Goal: Information Seeking & Learning: Learn about a topic

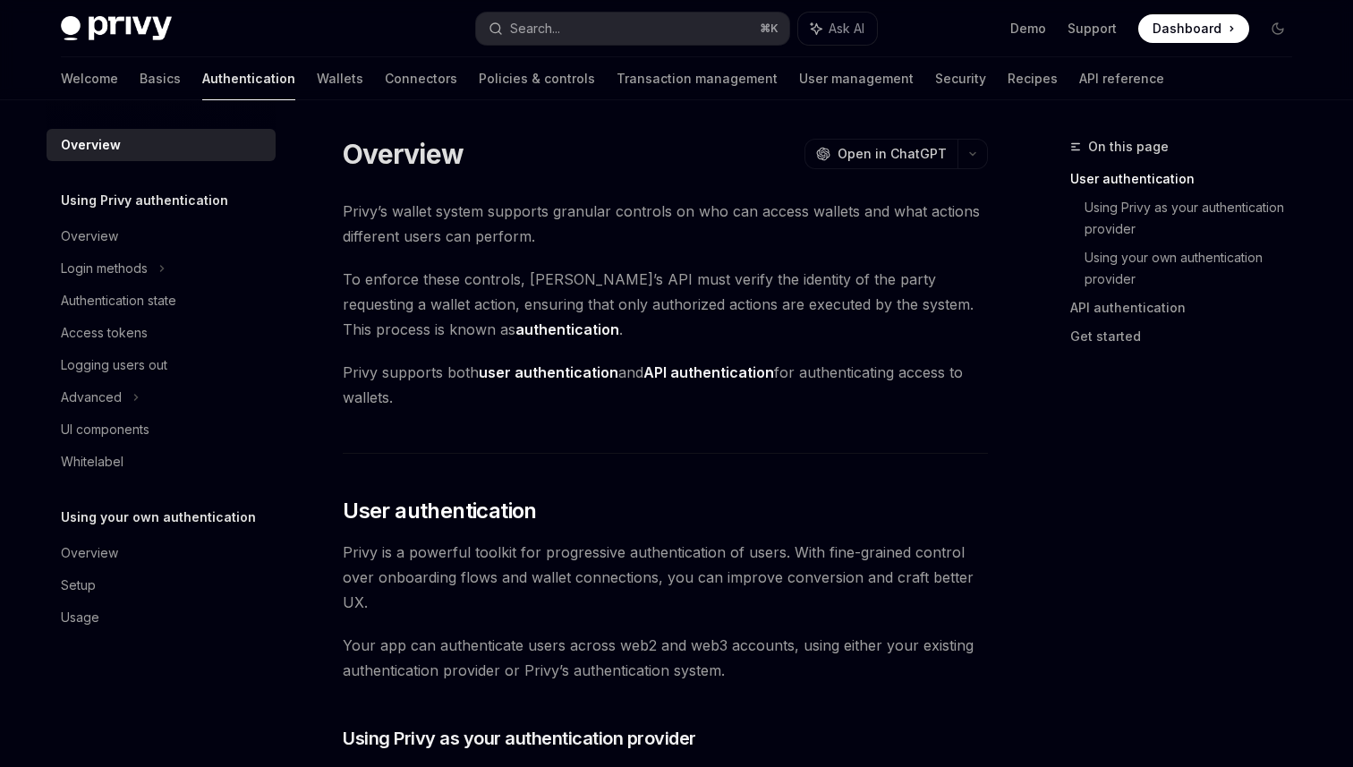
click at [572, 368] on strong "user authentication" at bounding box center [549, 372] width 140 height 18
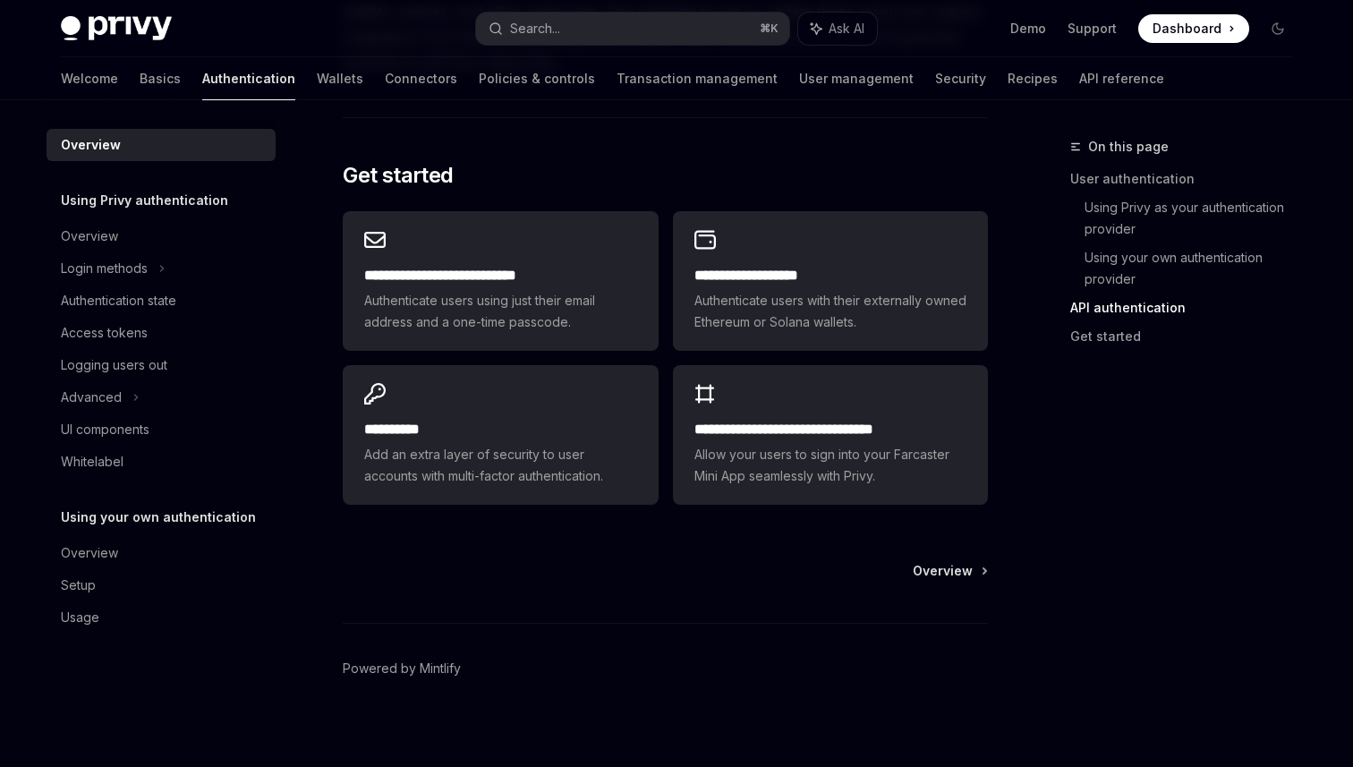
scroll to position [1479, 0]
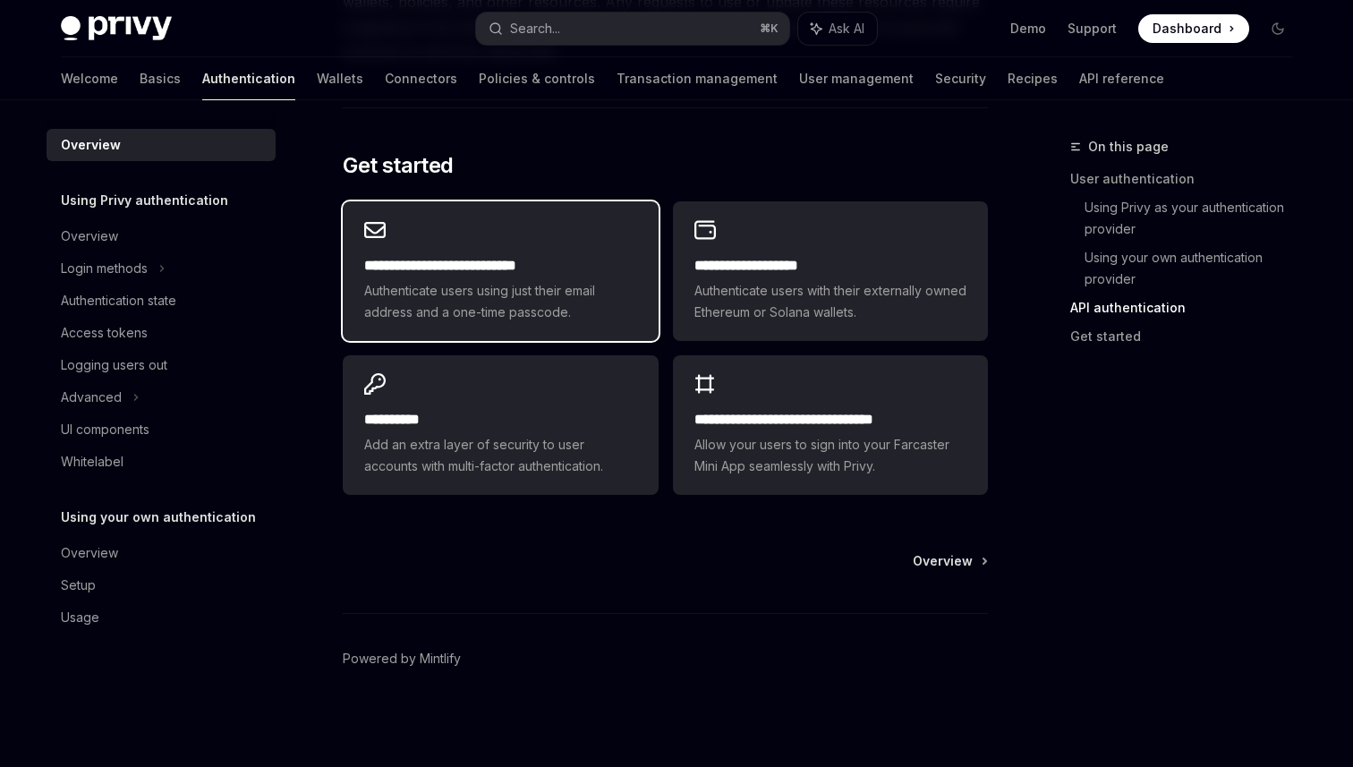
click at [609, 291] on span "Authenticate users using just their email address and a one-time passcode." at bounding box center [500, 301] width 272 height 43
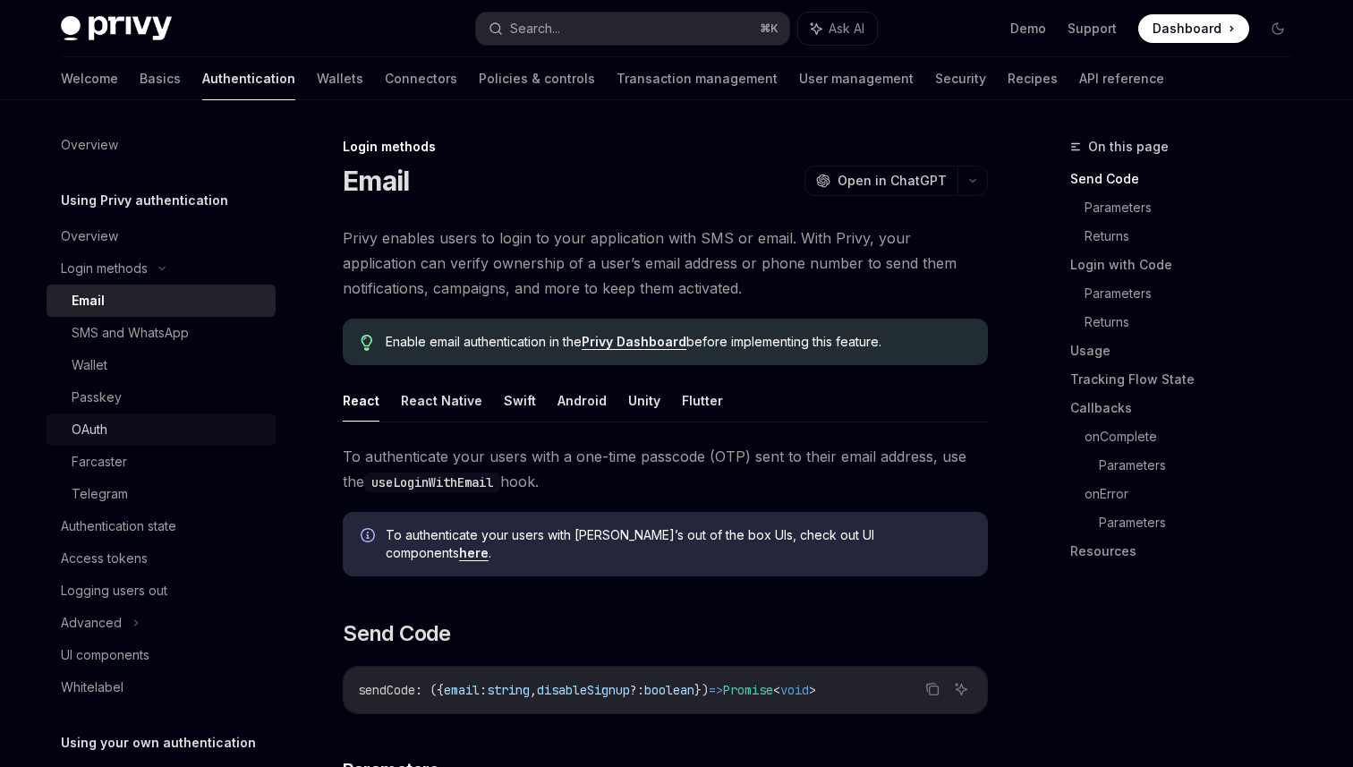
click at [117, 426] on div "OAuth" at bounding box center [168, 429] width 193 height 21
type textarea "*"
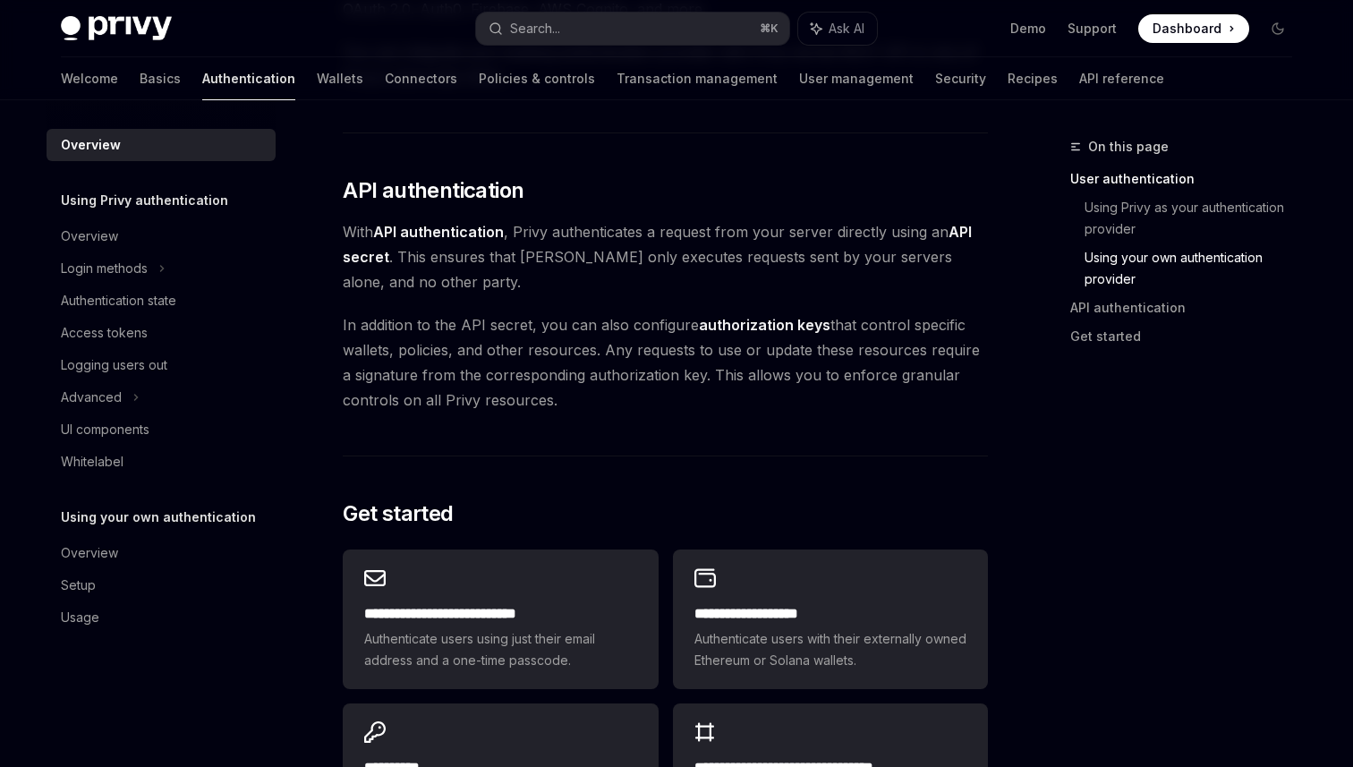
scroll to position [1155, 0]
